Goal: Communication & Community: Answer question/provide support

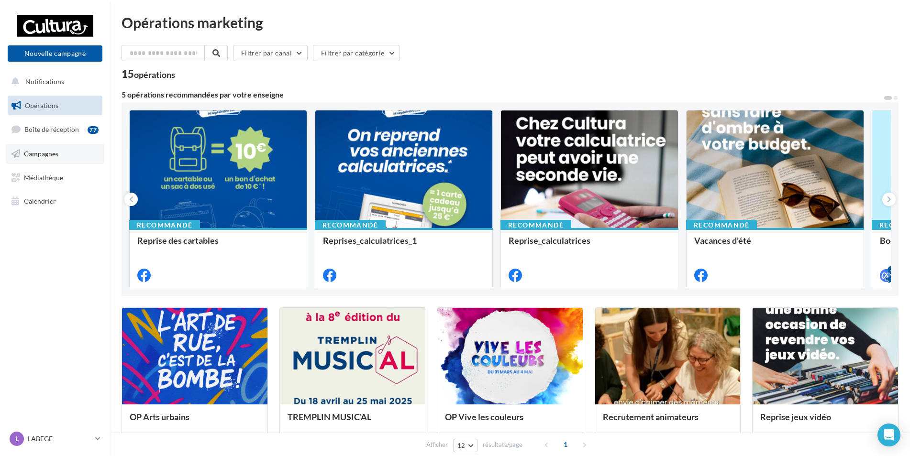
click at [60, 144] on link "Campagnes" at bounding box center [55, 154] width 99 height 20
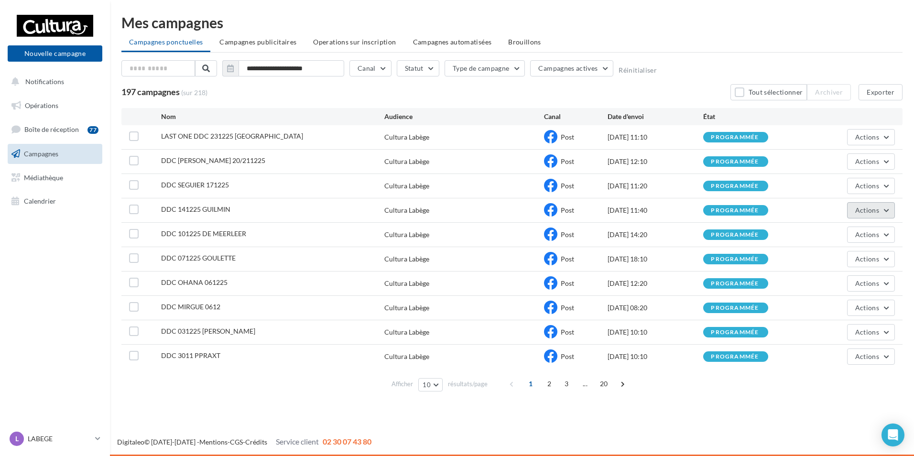
click at [860, 210] on span "Actions" at bounding box center [867, 210] width 24 height 8
click at [843, 301] on button "Annuler" at bounding box center [848, 307] width 96 height 25
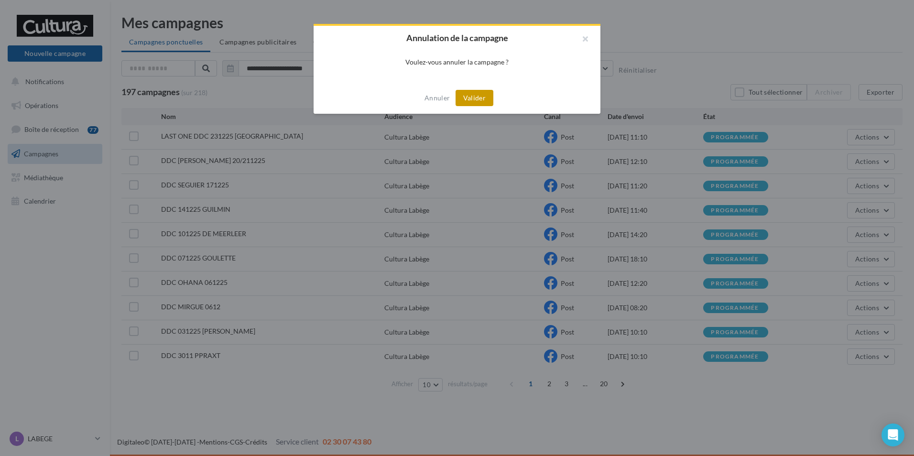
click at [475, 98] on button "Valider" at bounding box center [475, 98] width 38 height 16
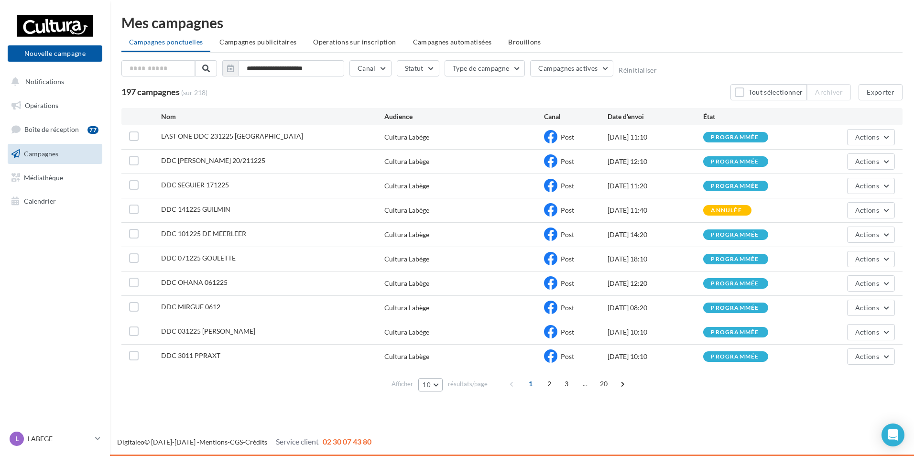
click at [427, 384] on span "10" at bounding box center [427, 385] width 8 height 8
click at [466, 344] on button "50" at bounding box center [451, 350] width 67 height 17
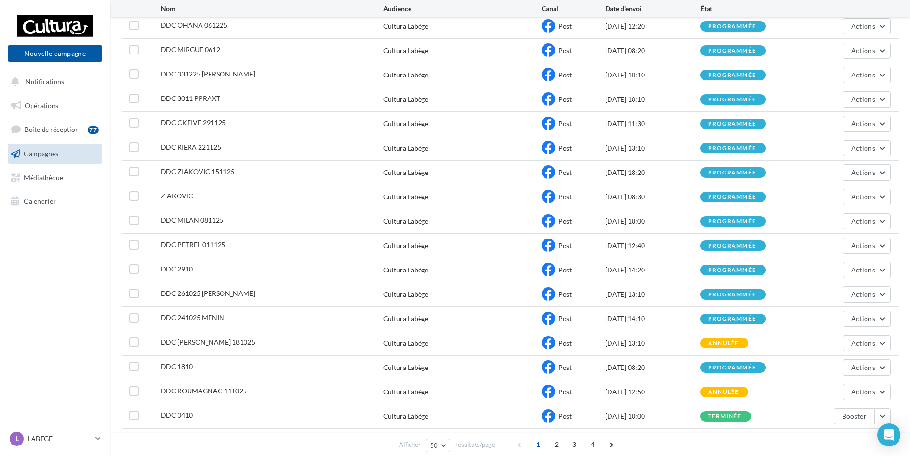
scroll to position [280, 0]
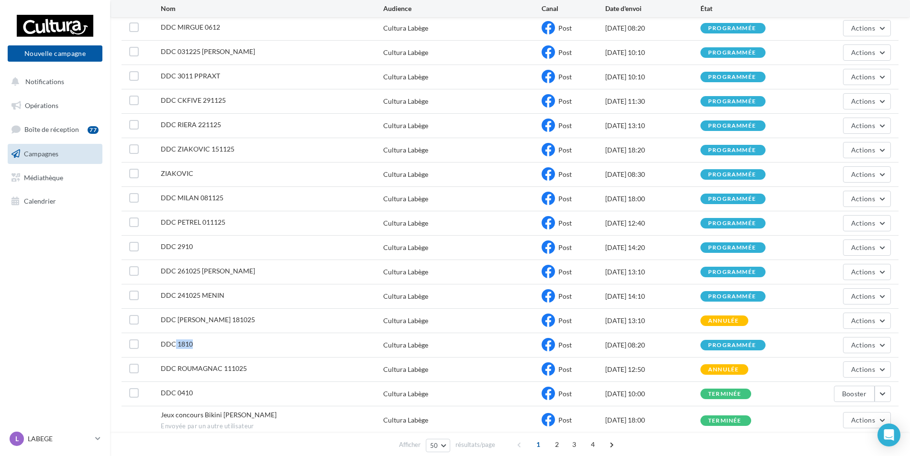
drag, startPoint x: 191, startPoint y: 348, endPoint x: 174, endPoint y: 349, distance: 17.7
click at [174, 349] on div "DDC 1810" at bounding box center [177, 345] width 32 height 10
drag, startPoint x: 174, startPoint y: 349, endPoint x: 272, endPoint y: 298, distance: 110.8
click at [272, 298] on div "DDC 241025 MENIN" at bounding box center [272, 297] width 222 height 12
drag, startPoint x: 229, startPoint y: 292, endPoint x: 161, endPoint y: 298, distance: 68.7
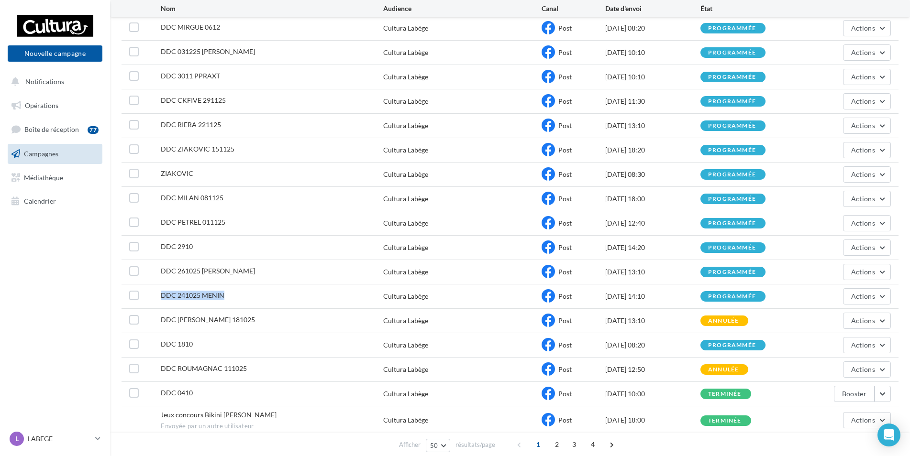
click at [161, 298] on div "DDC 241025 MENIN" at bounding box center [272, 297] width 222 height 12
drag, startPoint x: 161, startPoint y: 298, endPoint x: 324, endPoint y: 264, distance: 167.0
click at [324, 264] on div "DDC 261025 SIMON Cultura Labège Post 21/10/2025 13:10 programmée Actions" at bounding box center [509, 272] width 777 height 24
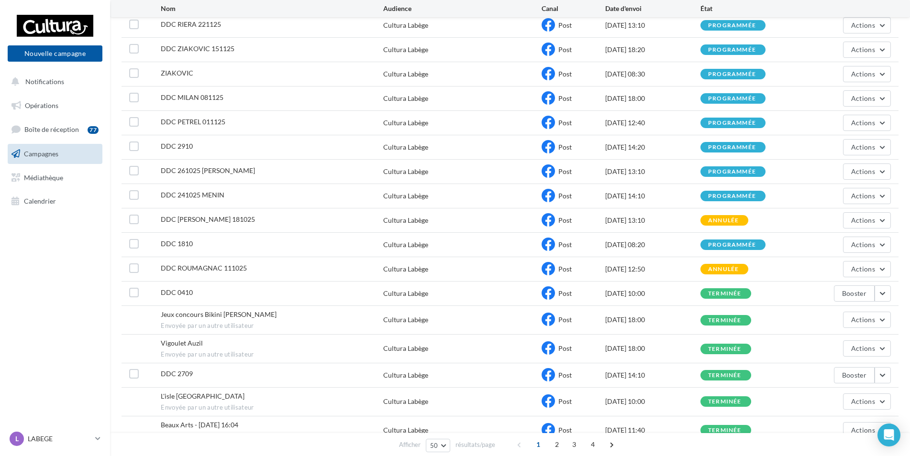
scroll to position [375, 0]
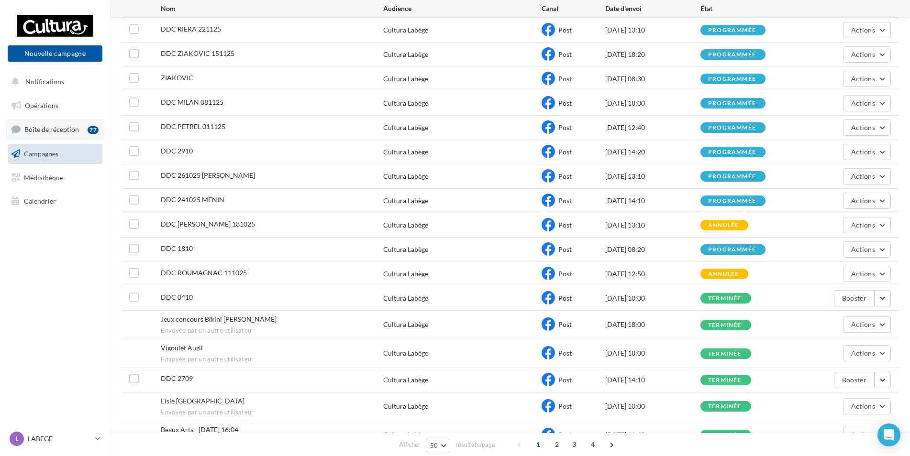
click at [82, 127] on link "Boîte de réception 77" at bounding box center [55, 129] width 99 height 21
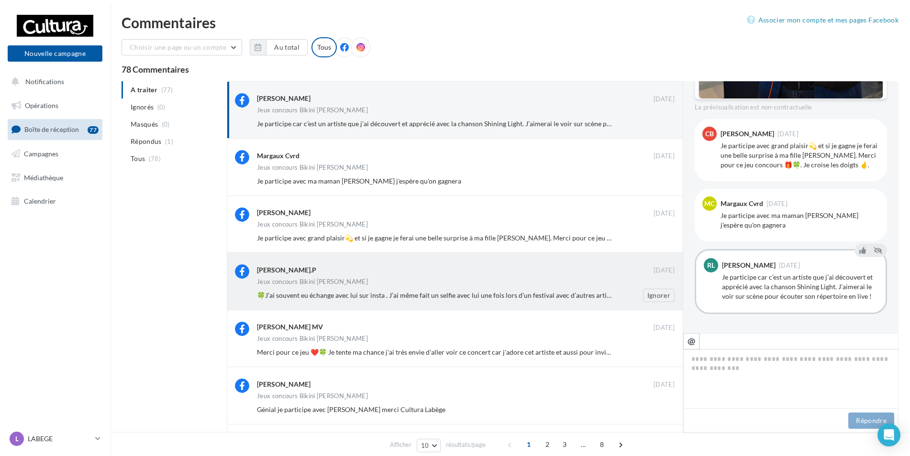
click at [415, 301] on div "🍀J’ai souvent eu échange avec lui sur insta . J’ai même fait un selfie avec lui…" at bounding box center [469, 295] width 425 height 13
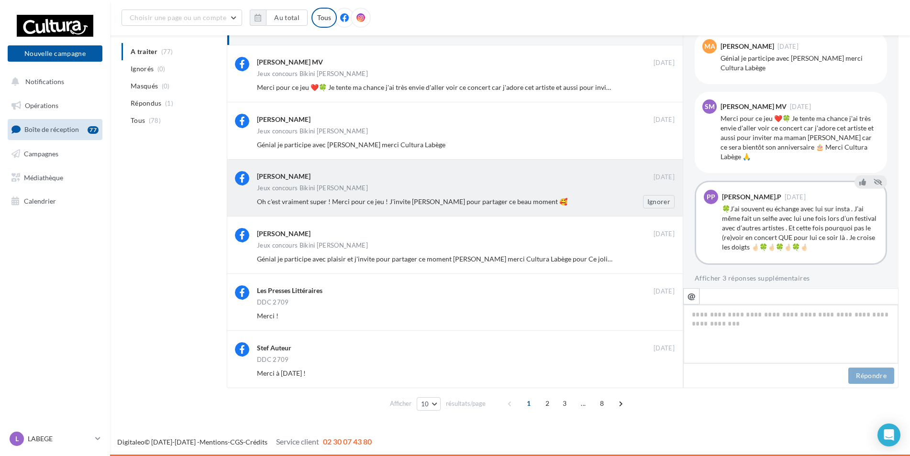
scroll to position [585, 0]
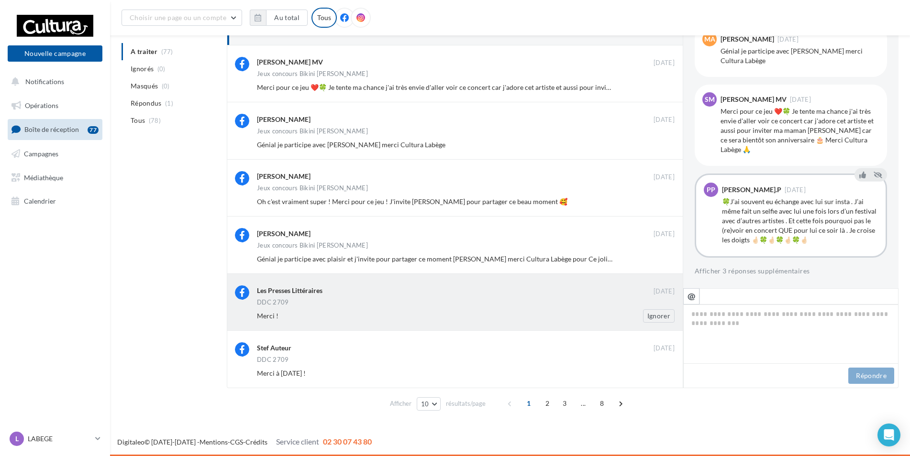
click at [435, 309] on div "Merci ! Ignorer" at bounding box center [469, 315] width 425 height 13
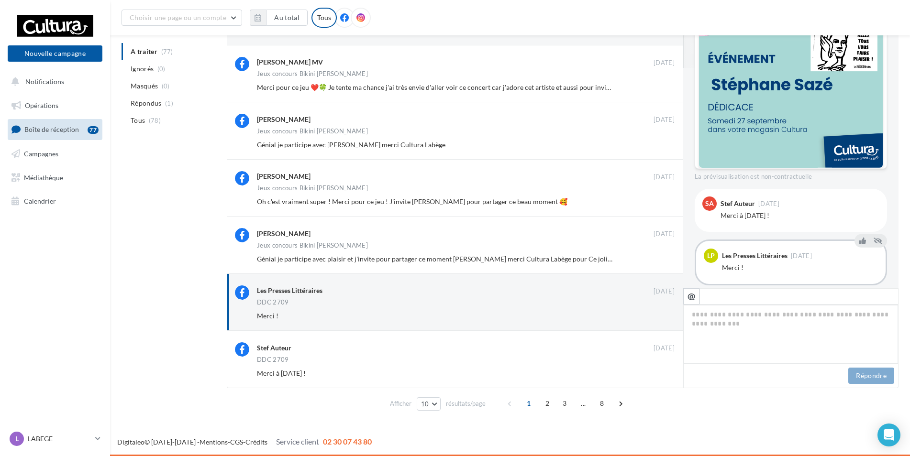
scroll to position [227, 0]
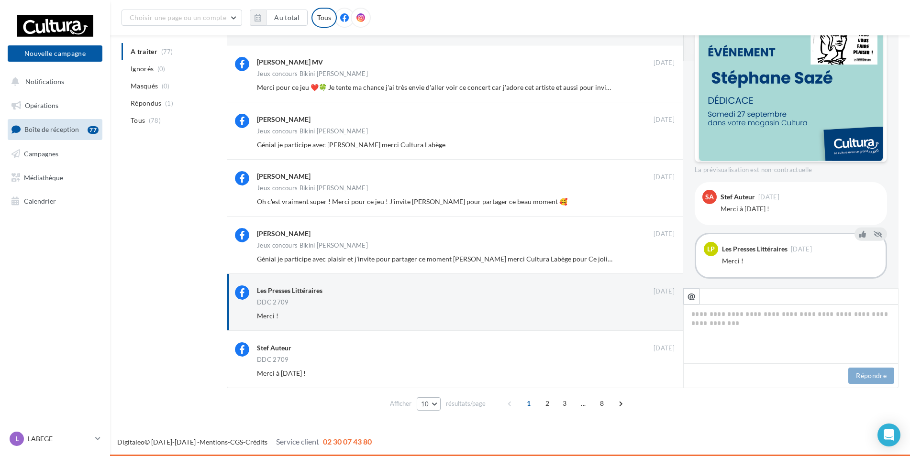
click at [435, 401] on button "10" at bounding box center [428, 403] width 24 height 13
click at [444, 375] on button "25" at bounding box center [449, 370] width 67 height 17
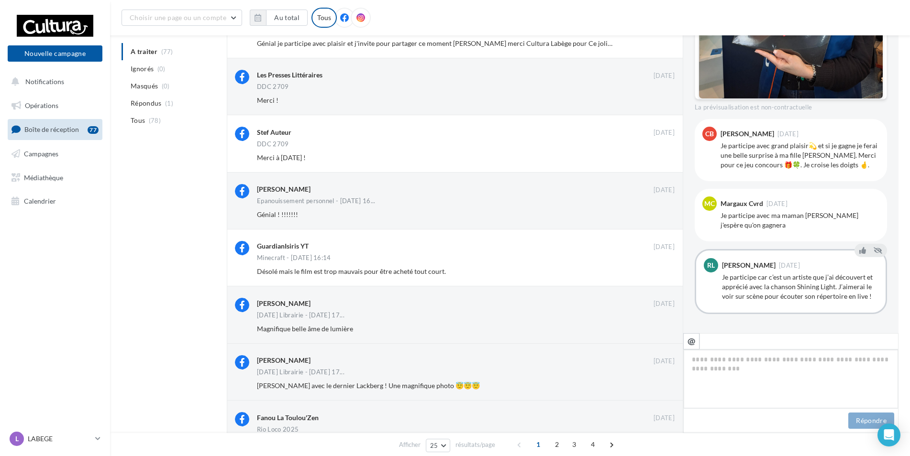
scroll to position [490, 0]
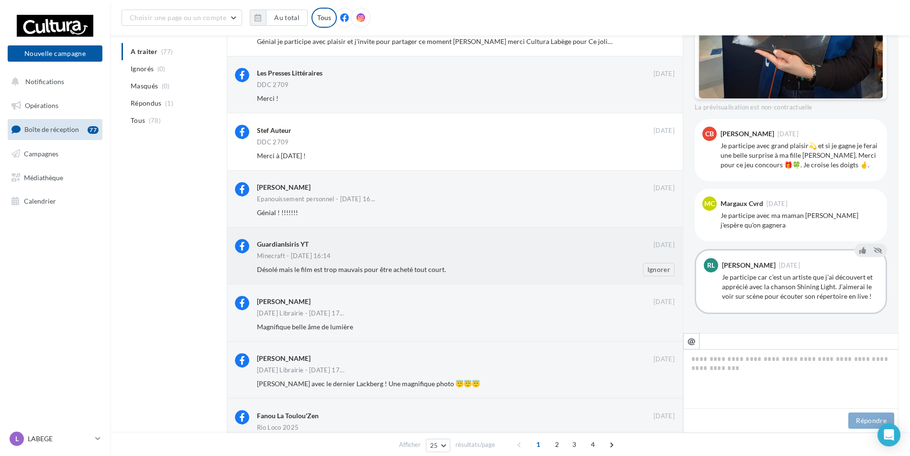
click at [455, 271] on div "Désolé mais le film est trop mauvais pour être acheté tout court." at bounding box center [434, 270] width 355 height 10
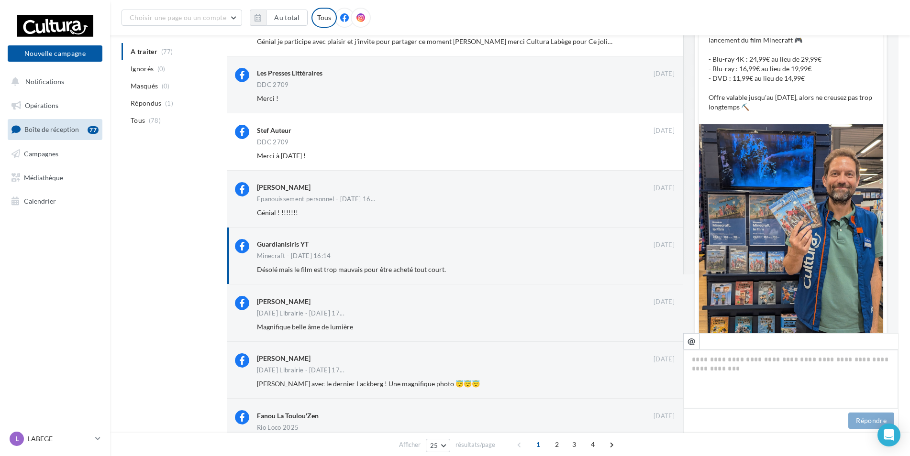
scroll to position [190, 0]
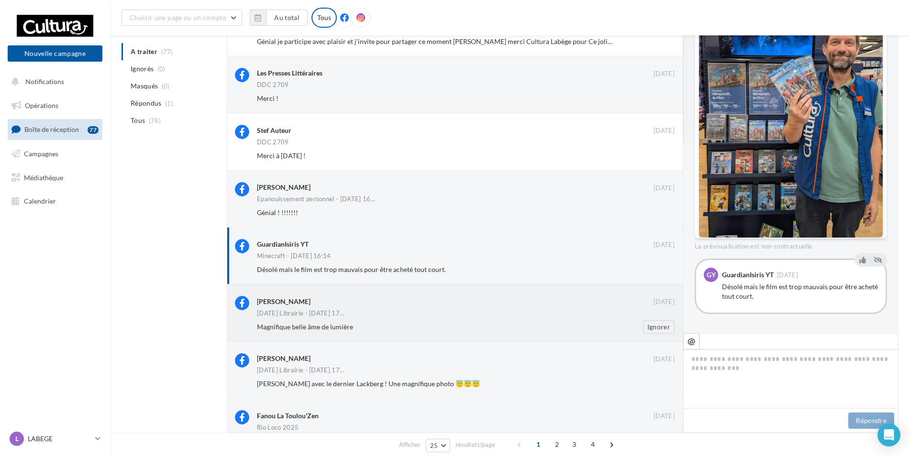
click at [404, 321] on div "Magnifique belle âme de lumière Ignorer" at bounding box center [469, 326] width 425 height 13
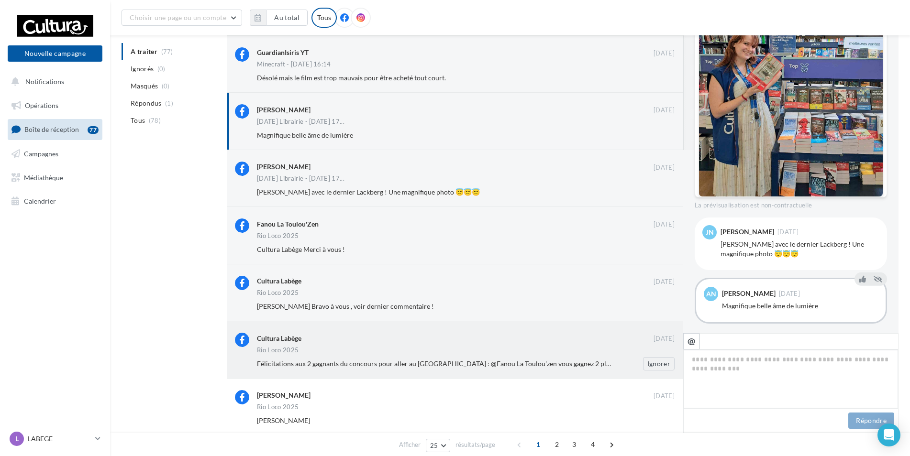
scroll to position [681, 0]
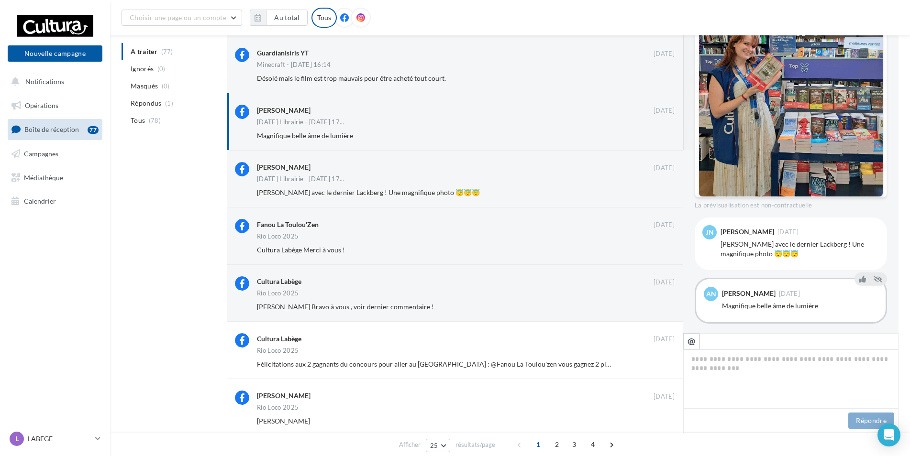
click at [736, 290] on div "[PERSON_NAME]" at bounding box center [749, 293] width 54 height 7
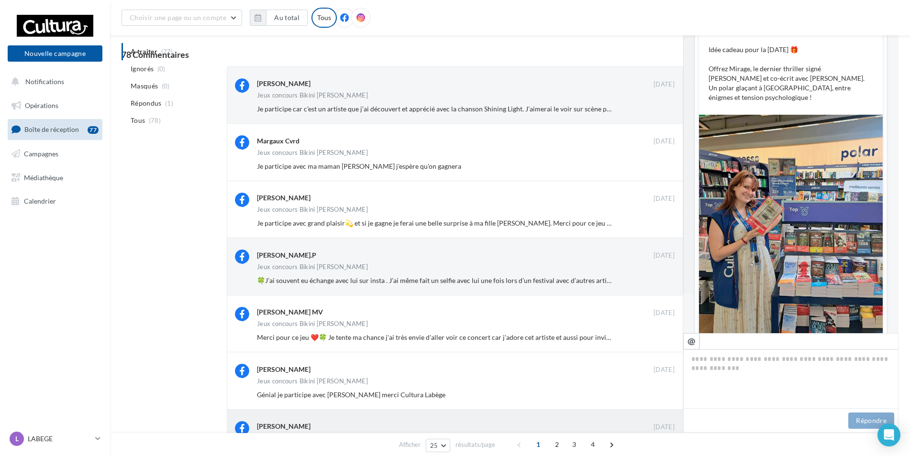
scroll to position [0, 0]
